Goal: Information Seeking & Learning: Compare options

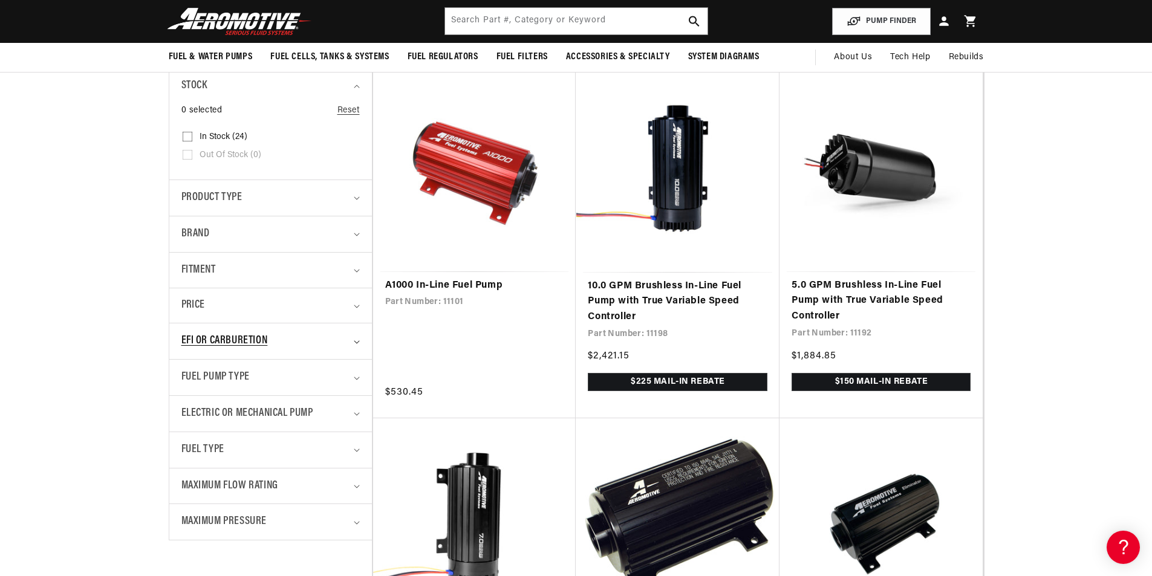
click at [325, 339] on div "EFI or Carburetion" at bounding box center [265, 342] width 168 height 18
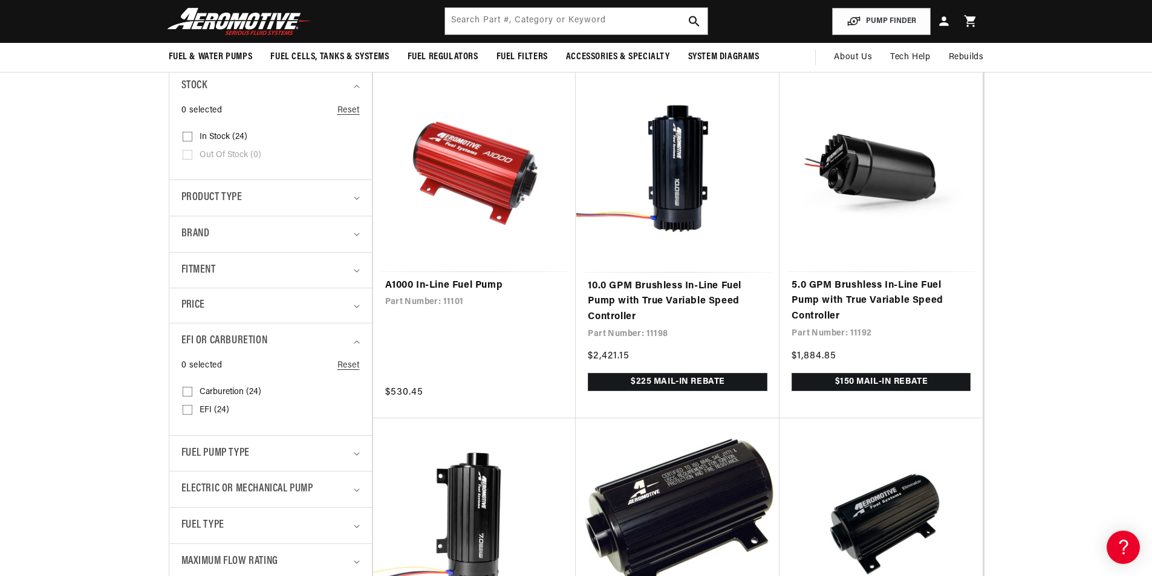
click at [250, 392] on span "Carburetion (24)" at bounding box center [231, 392] width 62 height 11
click at [192, 392] on input "Carburetion (24) Carburetion (24 products)" at bounding box center [188, 394] width 10 height 10
checkbox input "true"
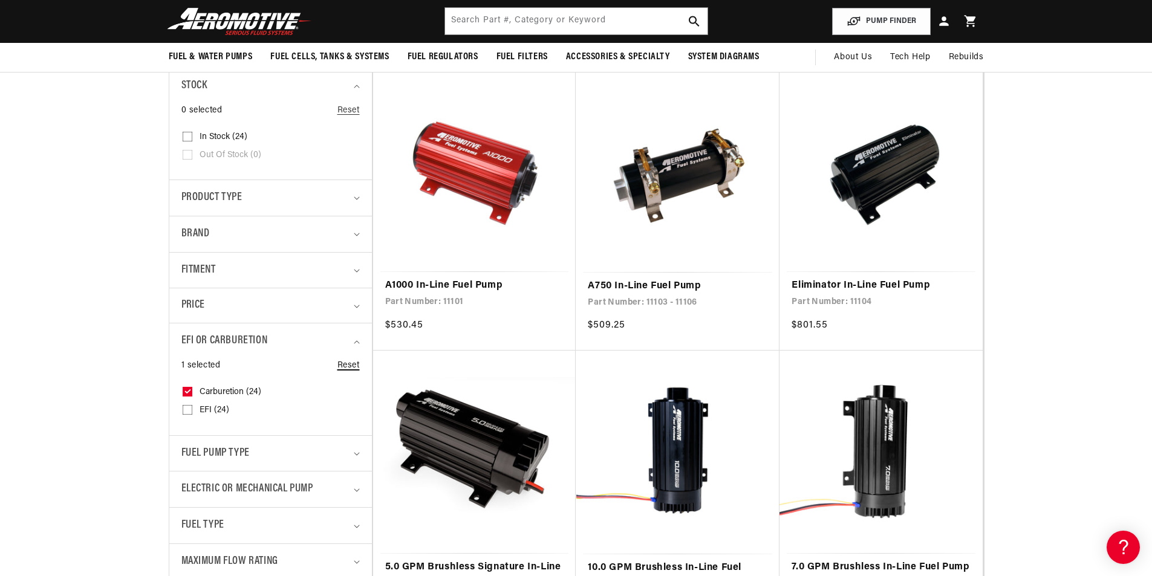
click at [352, 362] on link "Reset" at bounding box center [348, 365] width 22 height 13
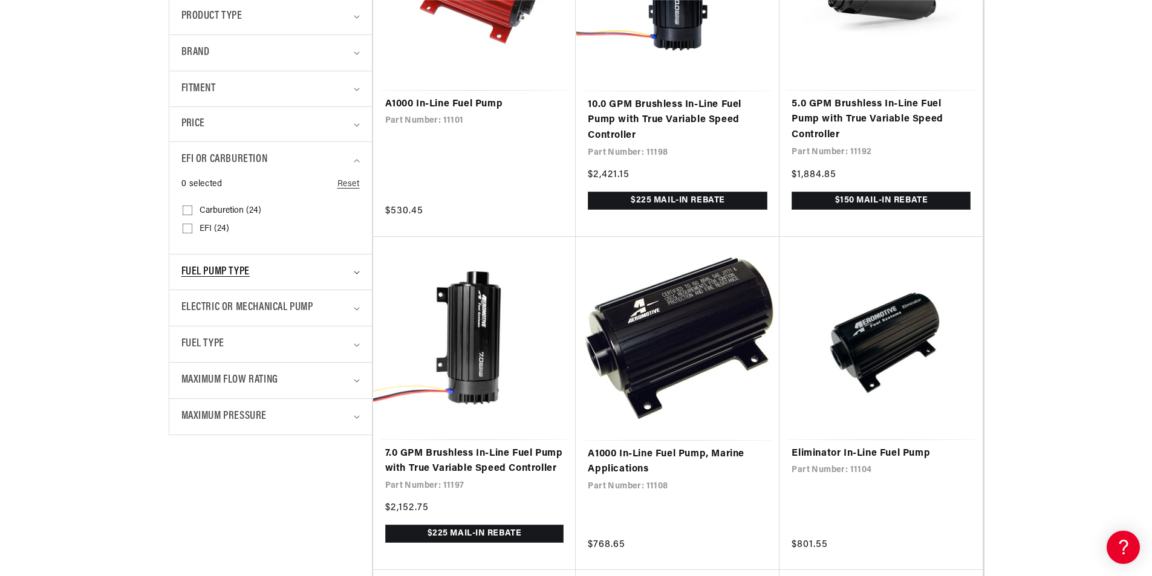
click at [263, 276] on div "Fuel Pump Type" at bounding box center [265, 273] width 168 height 18
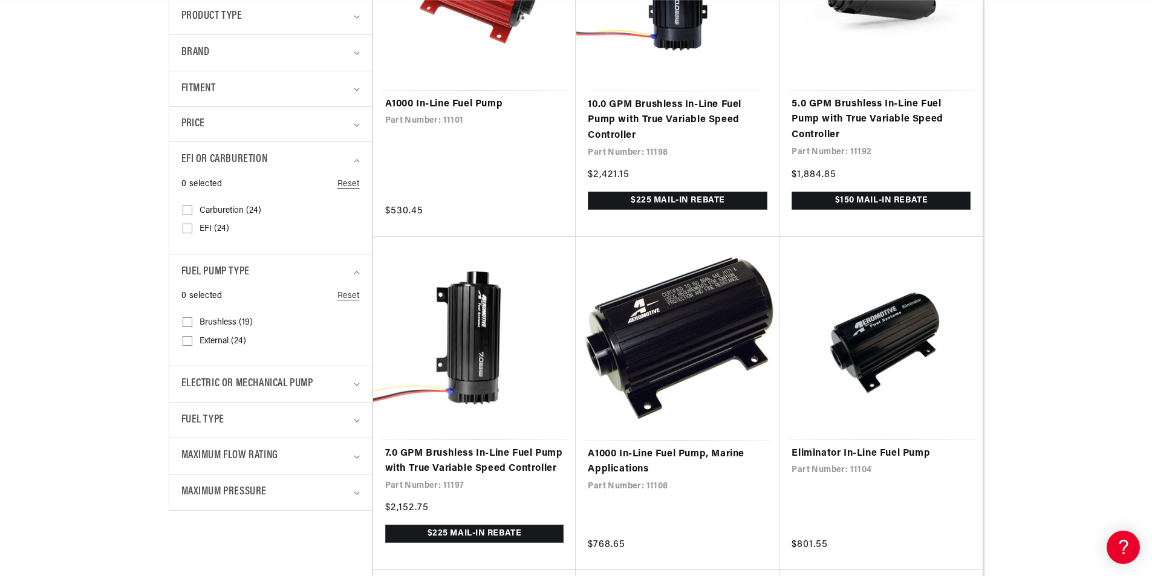
click at [186, 340] on input "External (24) External (24 products)" at bounding box center [188, 344] width 10 height 10
checkbox input "true"
